Goal: Task Accomplishment & Management: Manage account settings

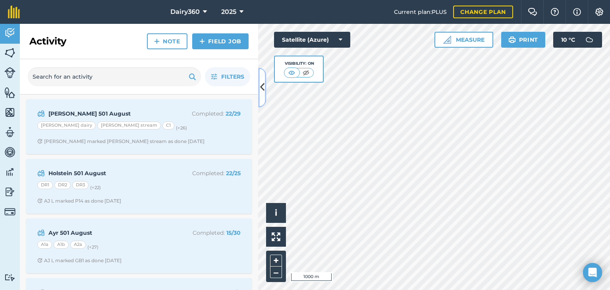
click at [261, 85] on icon at bounding box center [262, 88] width 4 height 14
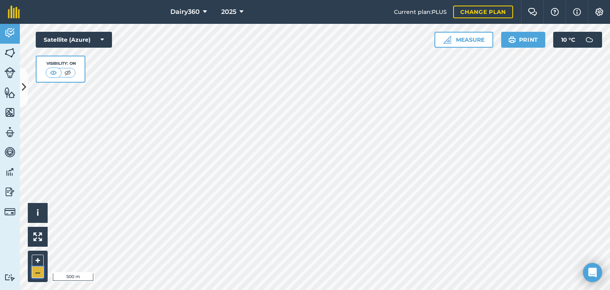
click at [41, 268] on button "–" at bounding box center [38, 272] width 12 height 12
click at [8, 215] on img at bounding box center [9, 211] width 11 height 11
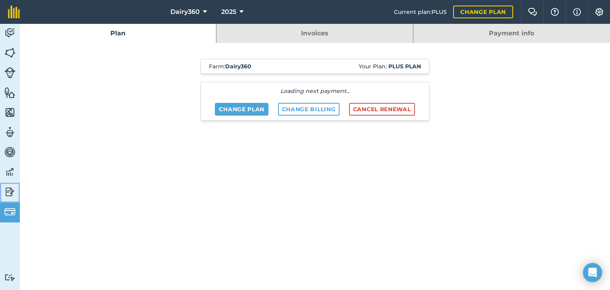
click at [11, 188] on img at bounding box center [9, 192] width 11 height 12
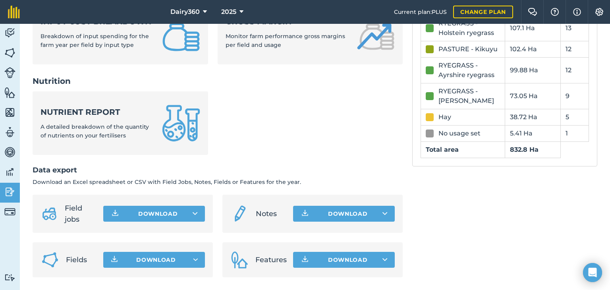
scroll to position [345, 0]
click at [193, 259] on icon "button" at bounding box center [195, 260] width 5 height 2
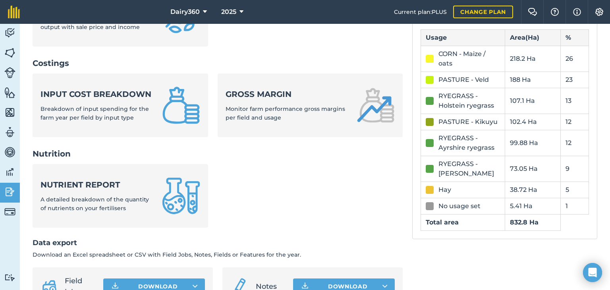
scroll to position [266, 0]
